Goal: Task Accomplishment & Management: Complete application form

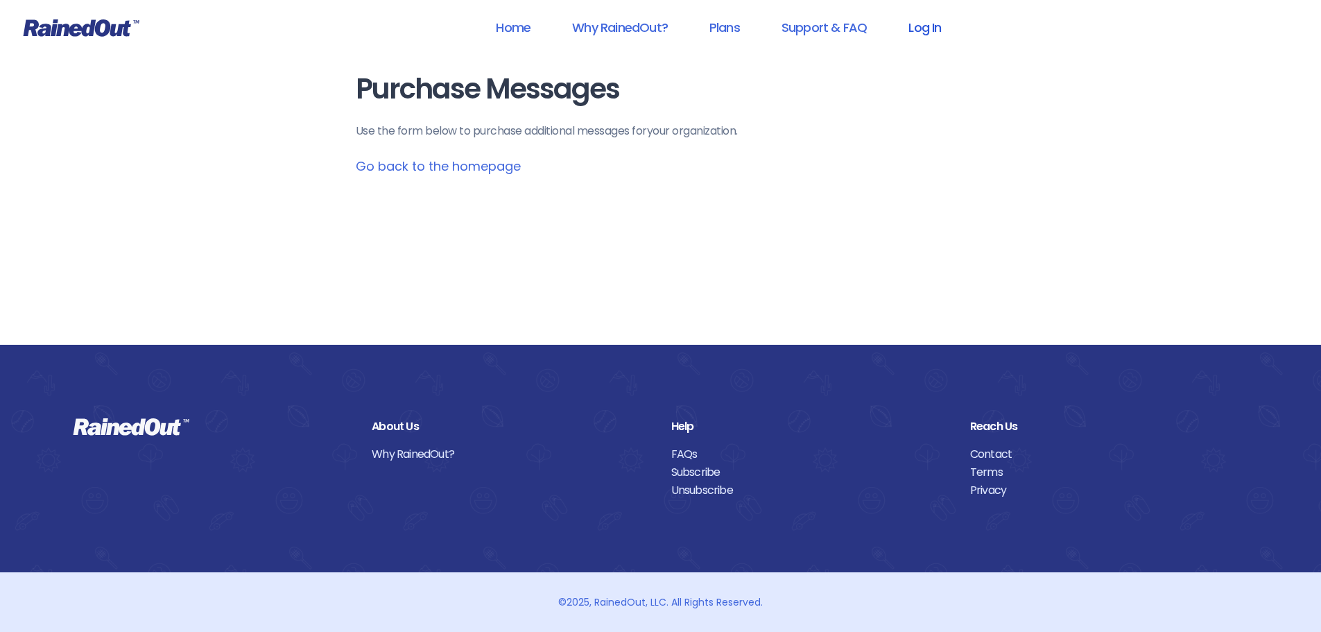
click at [927, 29] on link "Log In" at bounding box center [925, 27] width 69 height 31
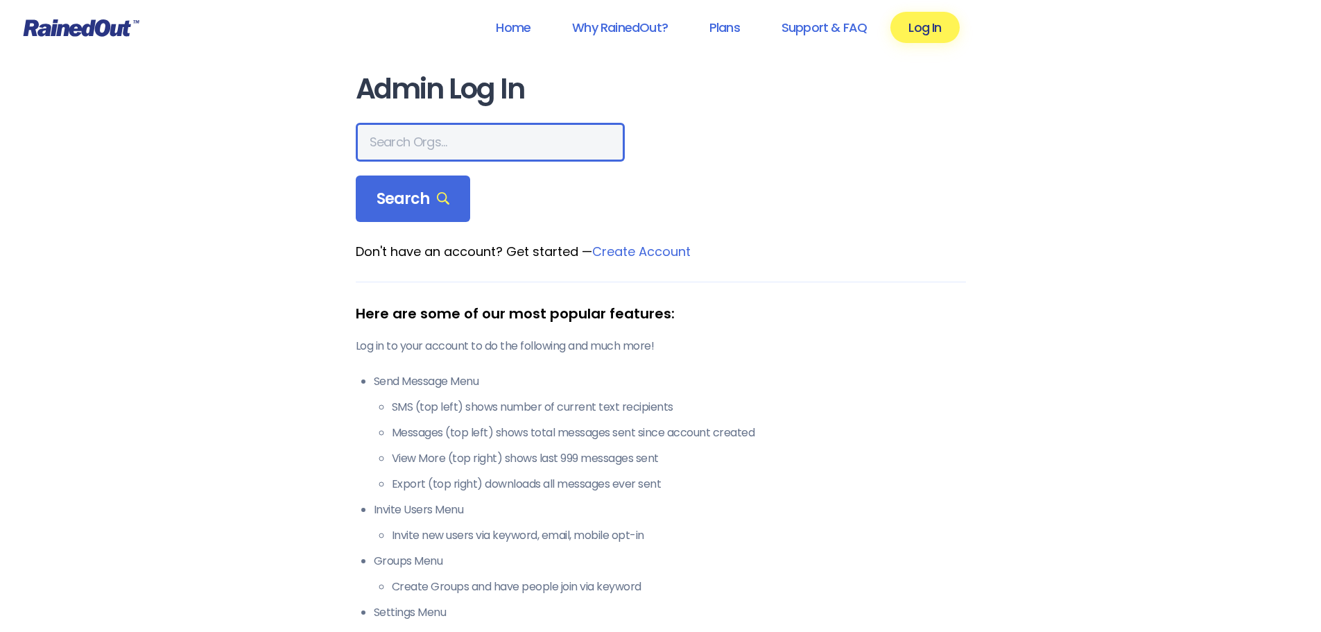
click at [467, 144] on input "text" at bounding box center [490, 142] width 269 height 39
type input "seabrook"
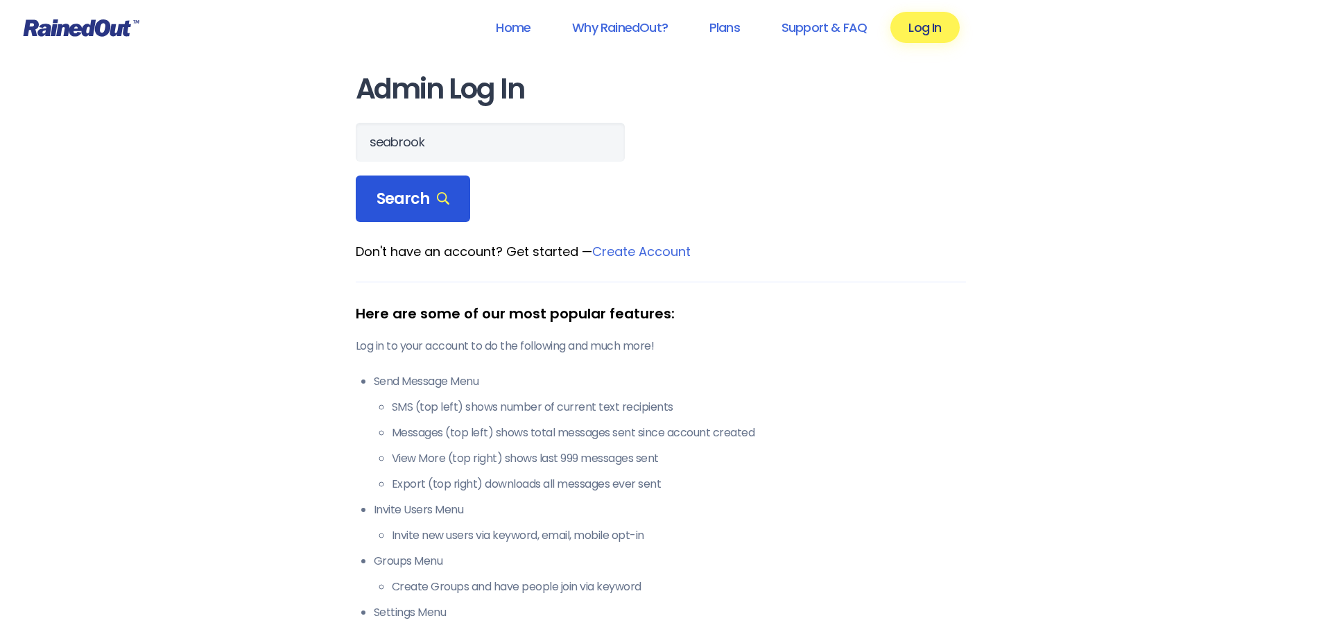
click at [447, 202] on icon at bounding box center [443, 198] width 13 height 13
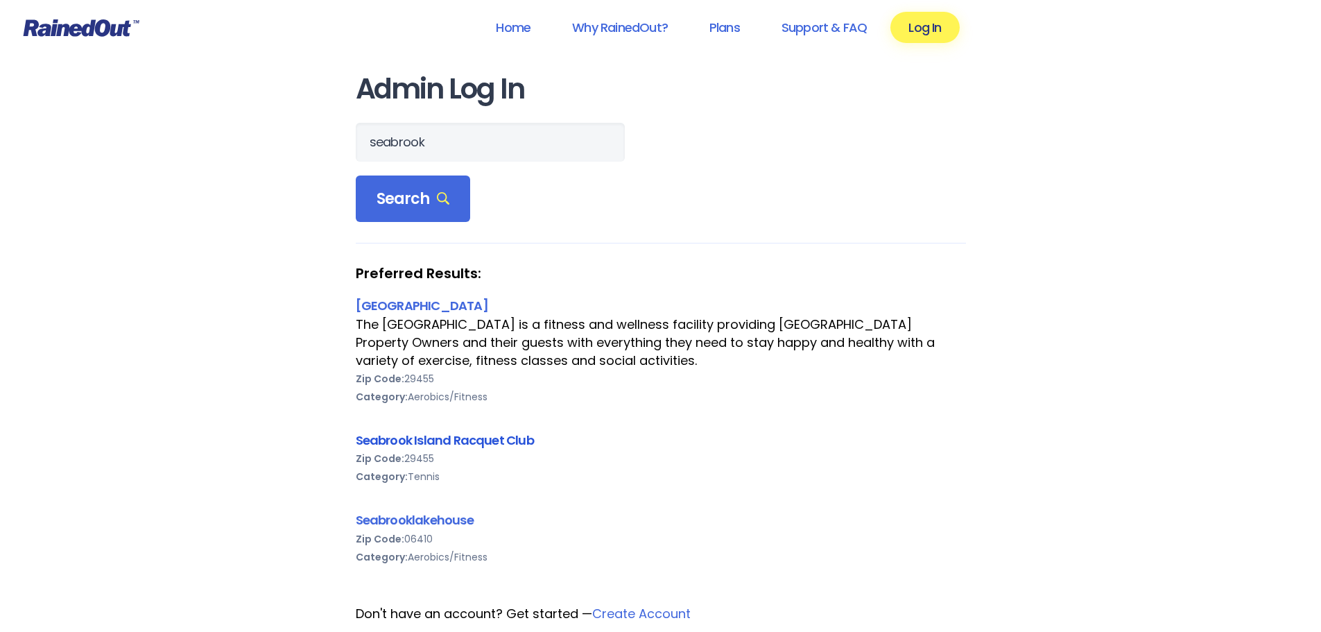
click at [457, 441] on link "Seabrook Island Racquet Club" at bounding box center [445, 439] width 178 height 17
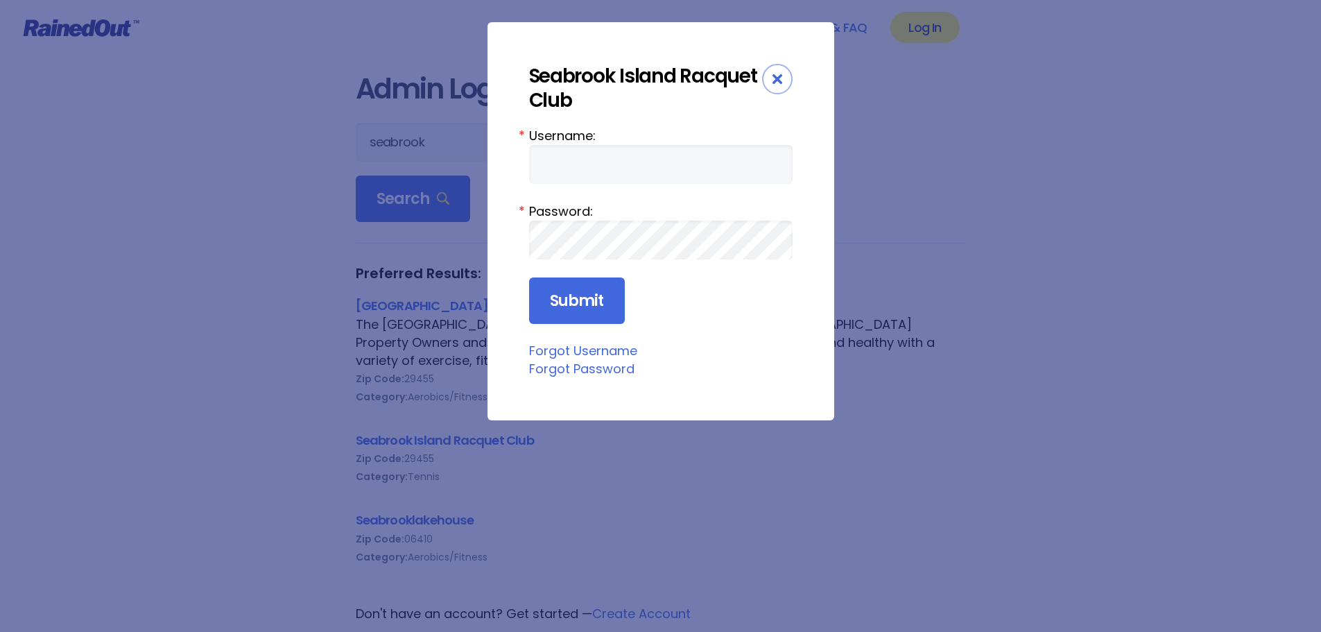
click at [637, 141] on label "Username:" at bounding box center [661, 135] width 264 height 19
click at [637, 145] on input "Username:" at bounding box center [661, 164] width 264 height 39
type input "racquetclub"
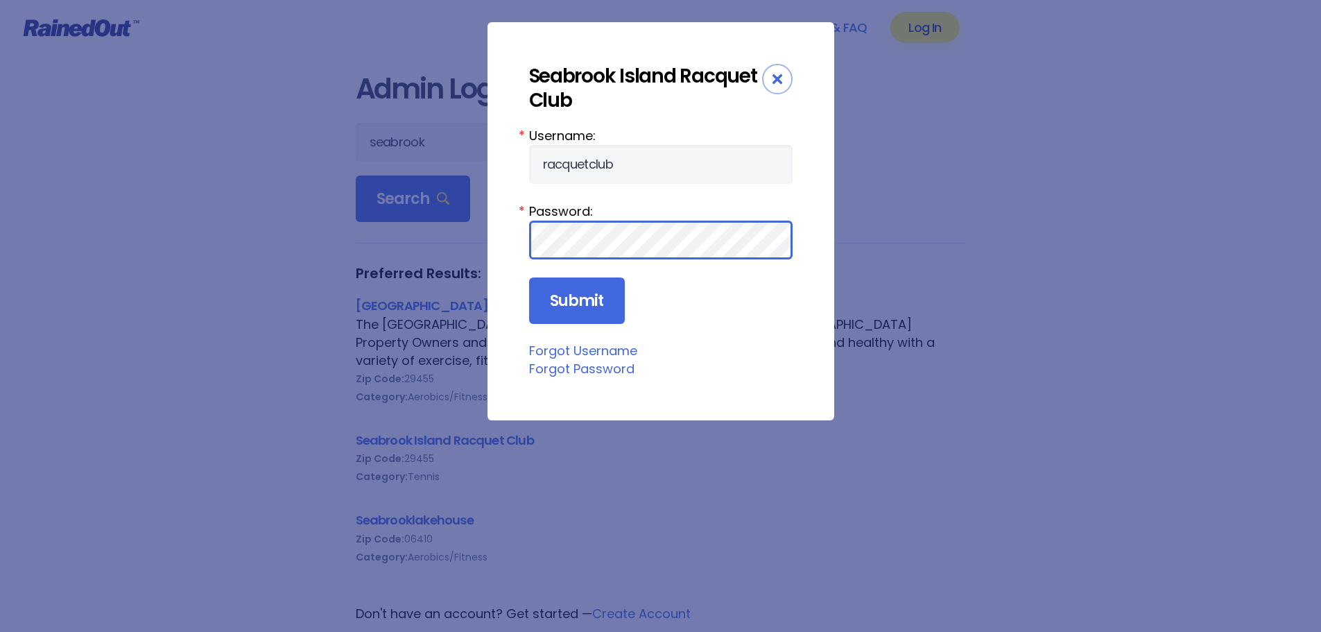
click at [529, 277] on input "Submit" at bounding box center [577, 300] width 96 height 47
